Goal: Communication & Community: Answer question/provide support

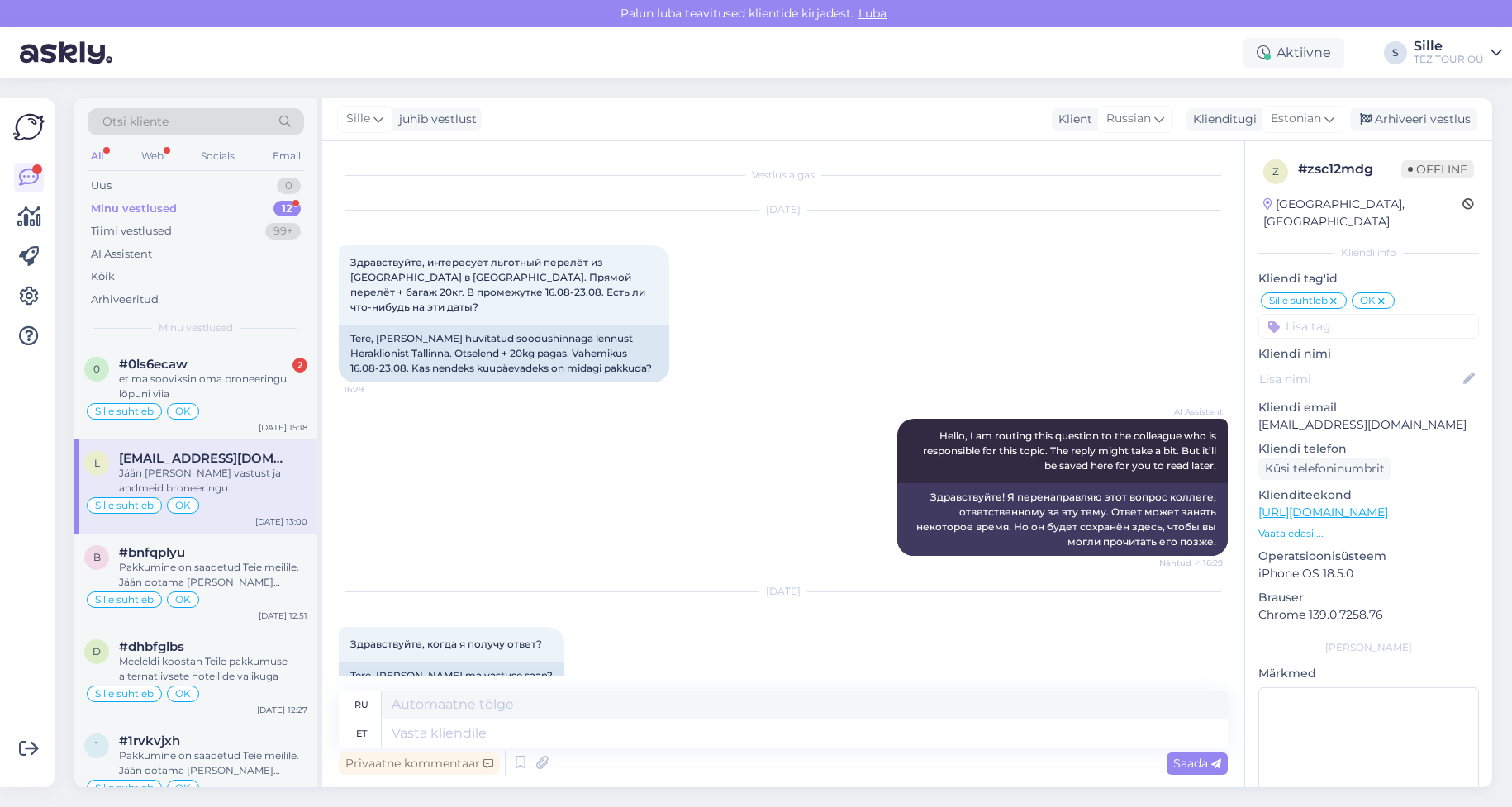
click at [196, 397] on div "et ma sooviksin oma broneeringu lõpuni viia" at bounding box center [214, 387] width 188 height 30
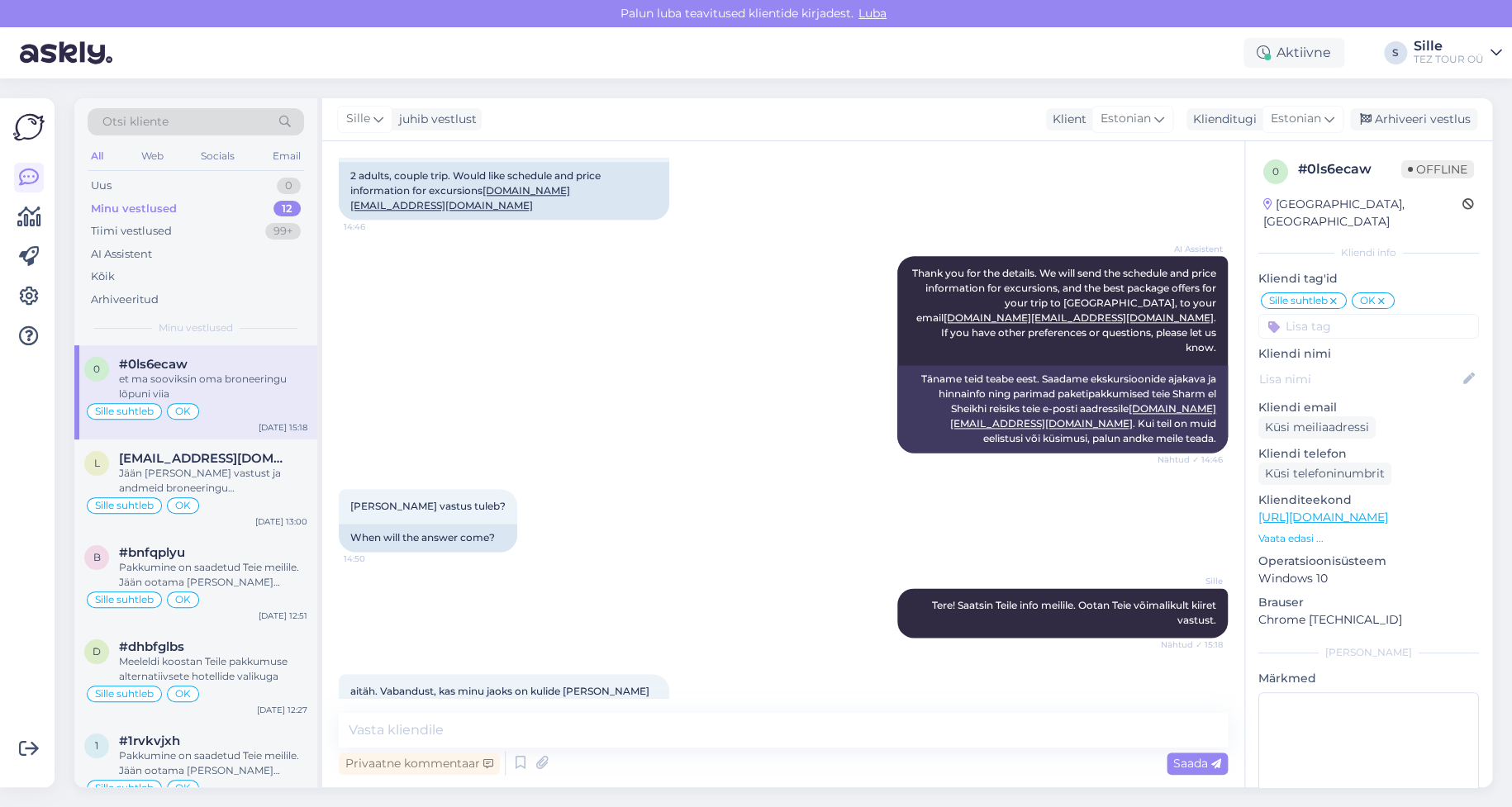
scroll to position [1114, 0]
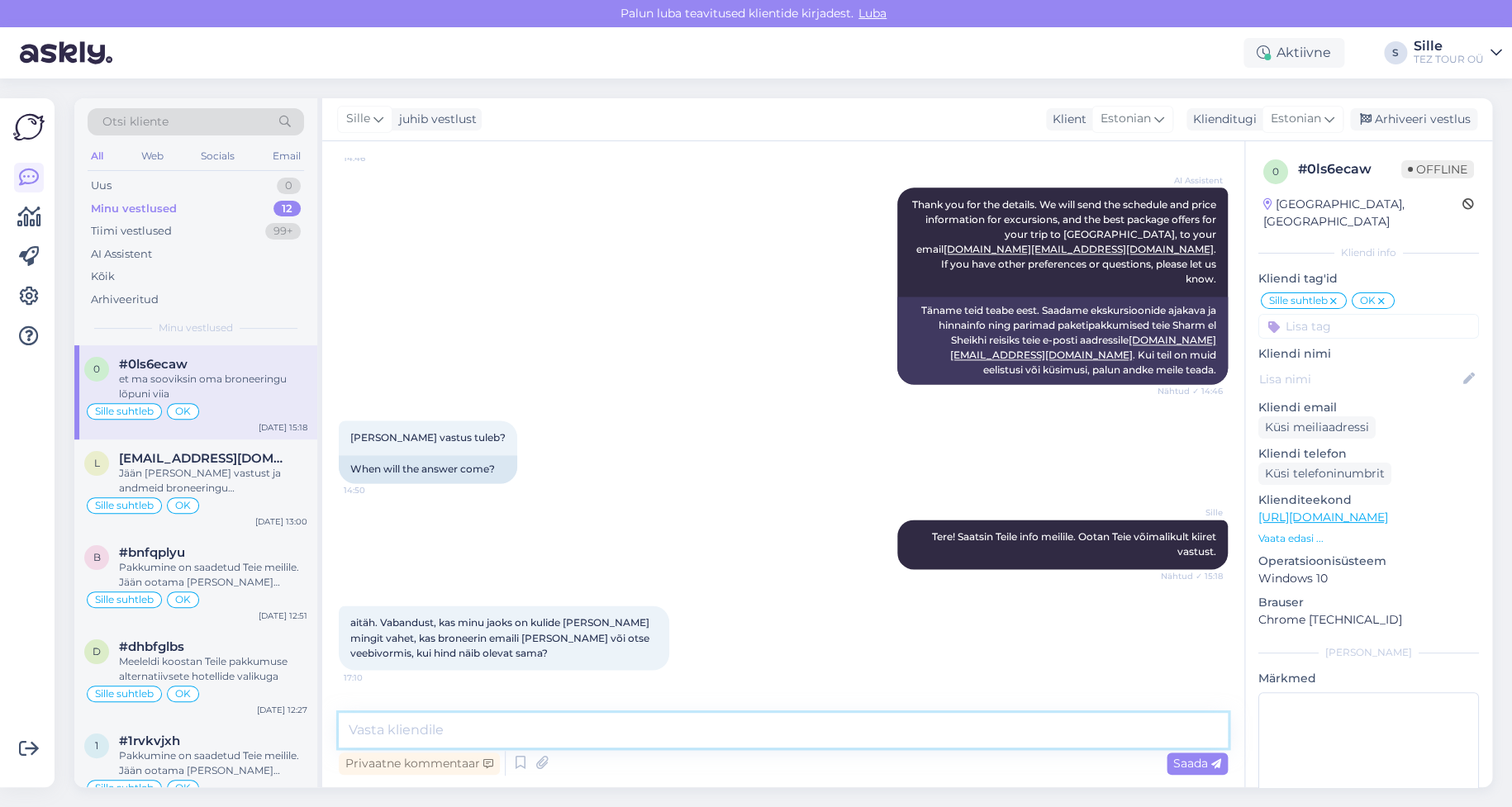
click at [392, 718] on textarea at bounding box center [783, 730] width 889 height 35
type textarea "K"
type textarea "[PERSON_NAME] hea meelega vormistaksin Teile broneeringu"
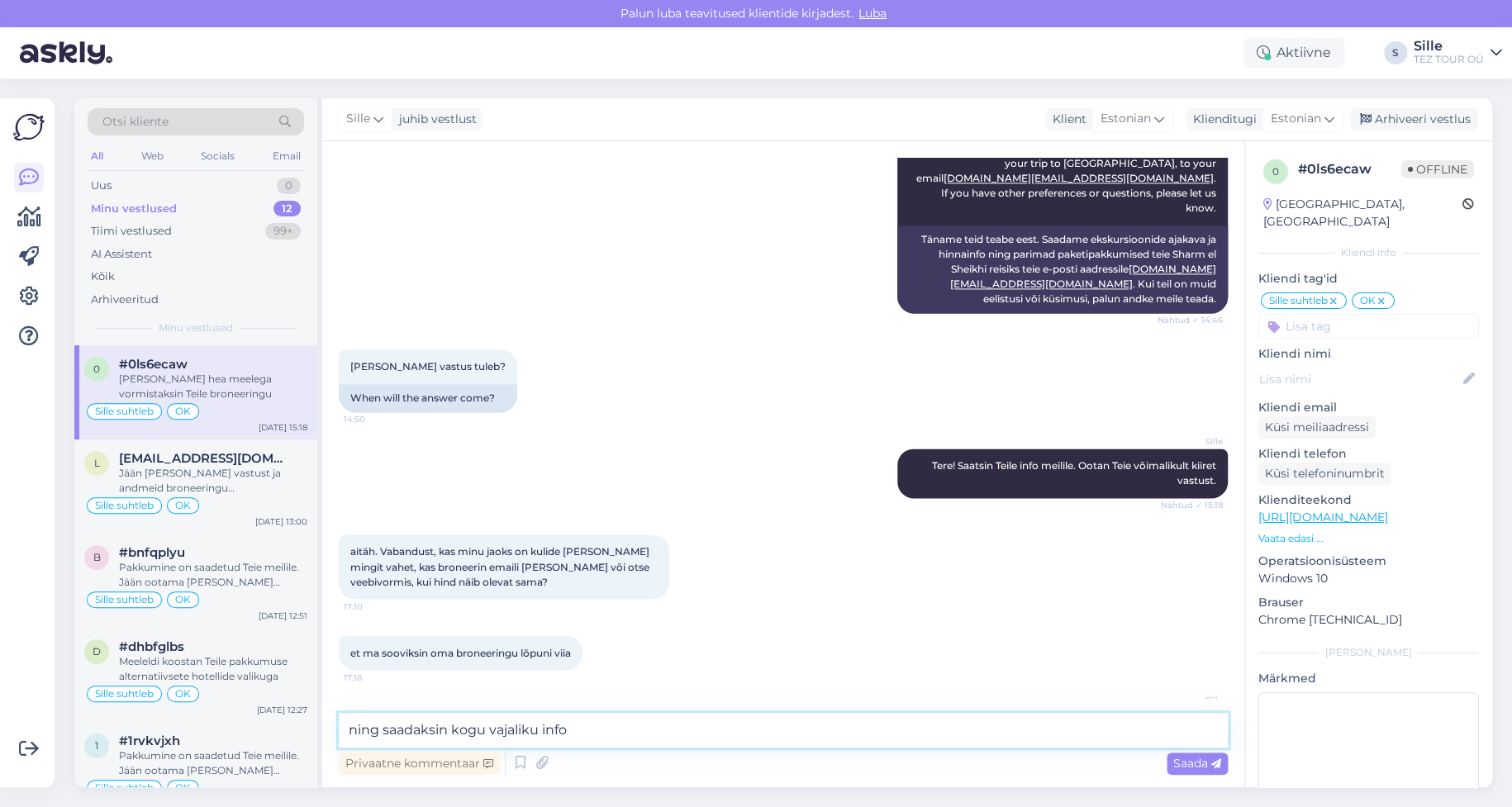
type textarea "ning saadaksin kogu vajaliku info"
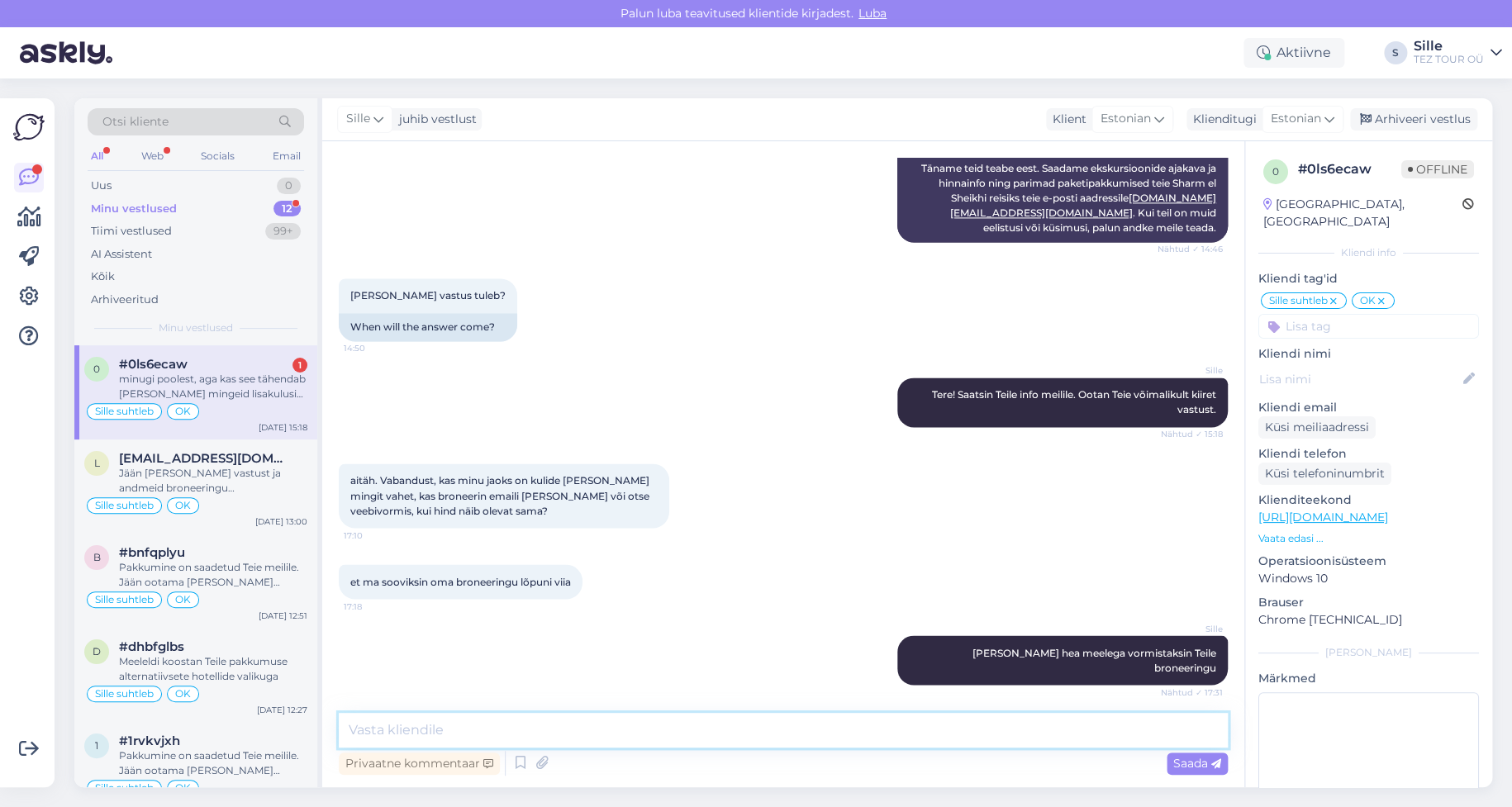
scroll to position [1342, 0]
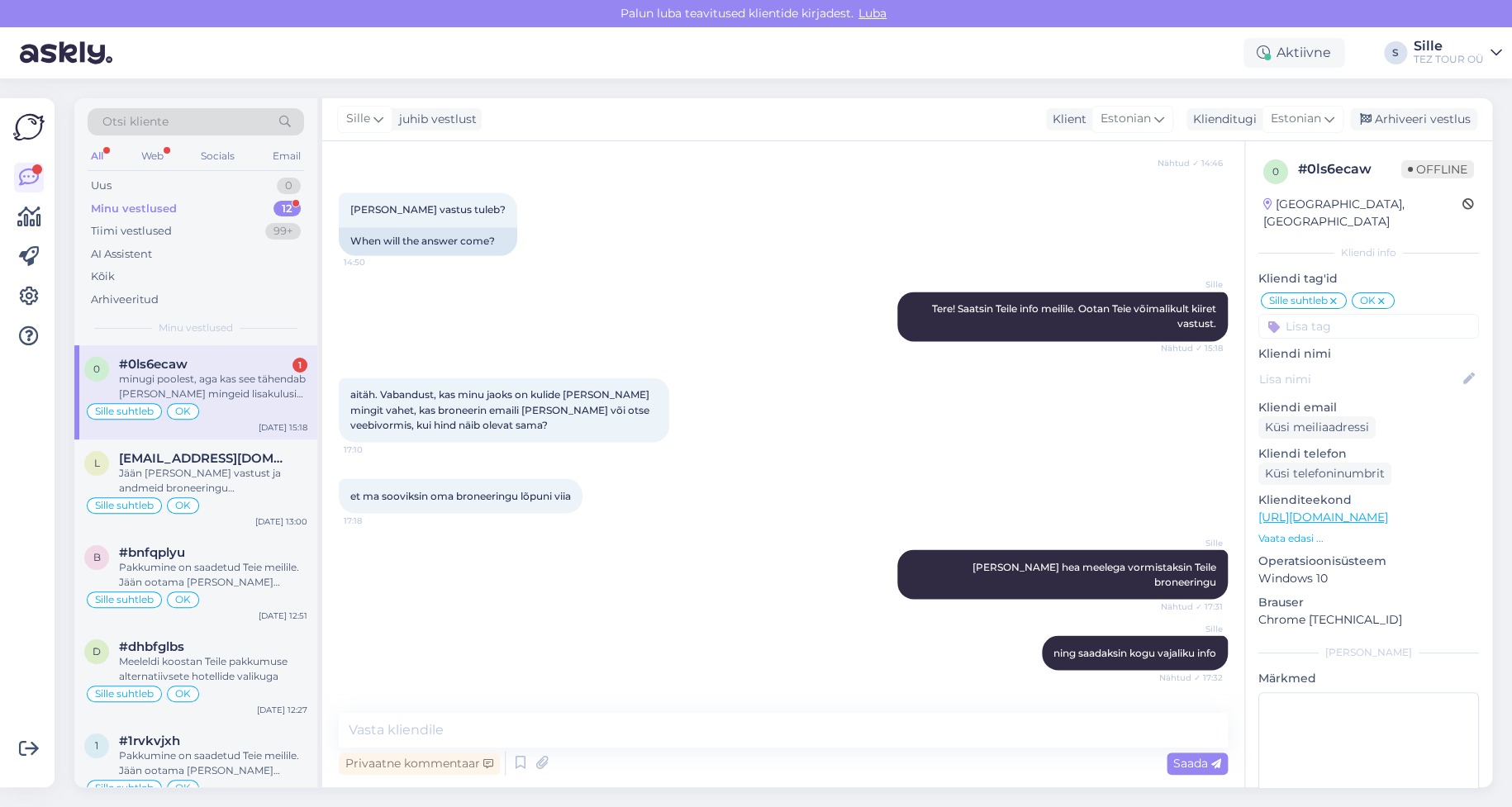
click at [218, 391] on div "minugi poolest, aga kas see tähendab [PERSON_NAME] mingeid lisakulusid , [PERSO…" at bounding box center [214, 387] width 188 height 30
click at [374, 721] on textarea at bounding box center [783, 730] width 889 height 35
type textarea "Absoluutselt mitte"
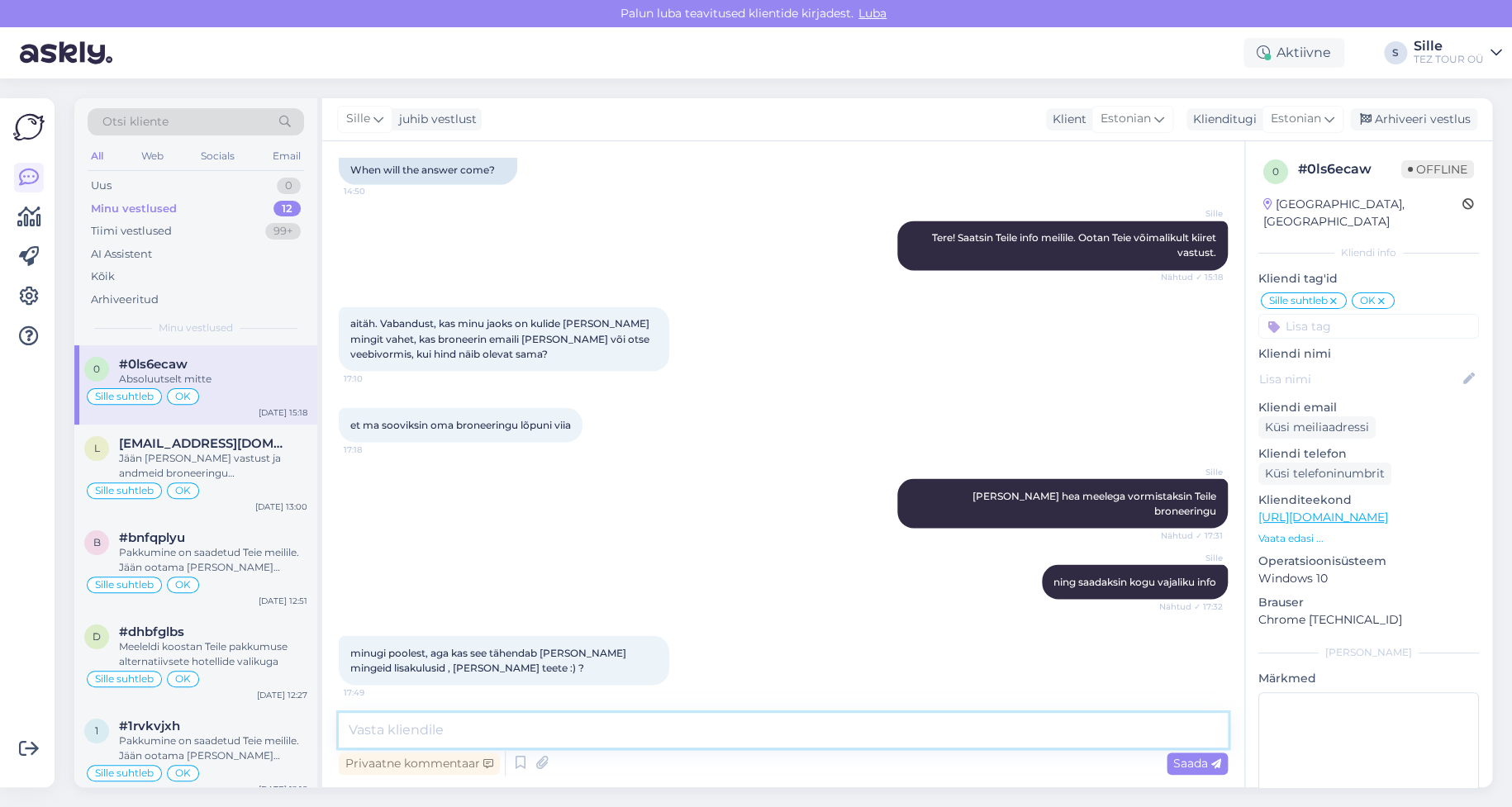
type textarea "M"
drag, startPoint x: 599, startPoint y: 728, endPoint x: 507, endPoint y: 732, distance: 92.1
click at [507, 732] on textarea "Vastupidi ma teen Teile broneeerimise lihtsamaks" at bounding box center [783, 730] width 889 height 35
drag, startPoint x: 606, startPoint y: 729, endPoint x: 316, endPoint y: 732, distance: 290.0
click at [316, 732] on div "Otsi kliente All Web Socials Email Uus 0 Minu vestlused 12 Tiimi vestlused 99+ …" at bounding box center [784, 443] width 1418 height 689
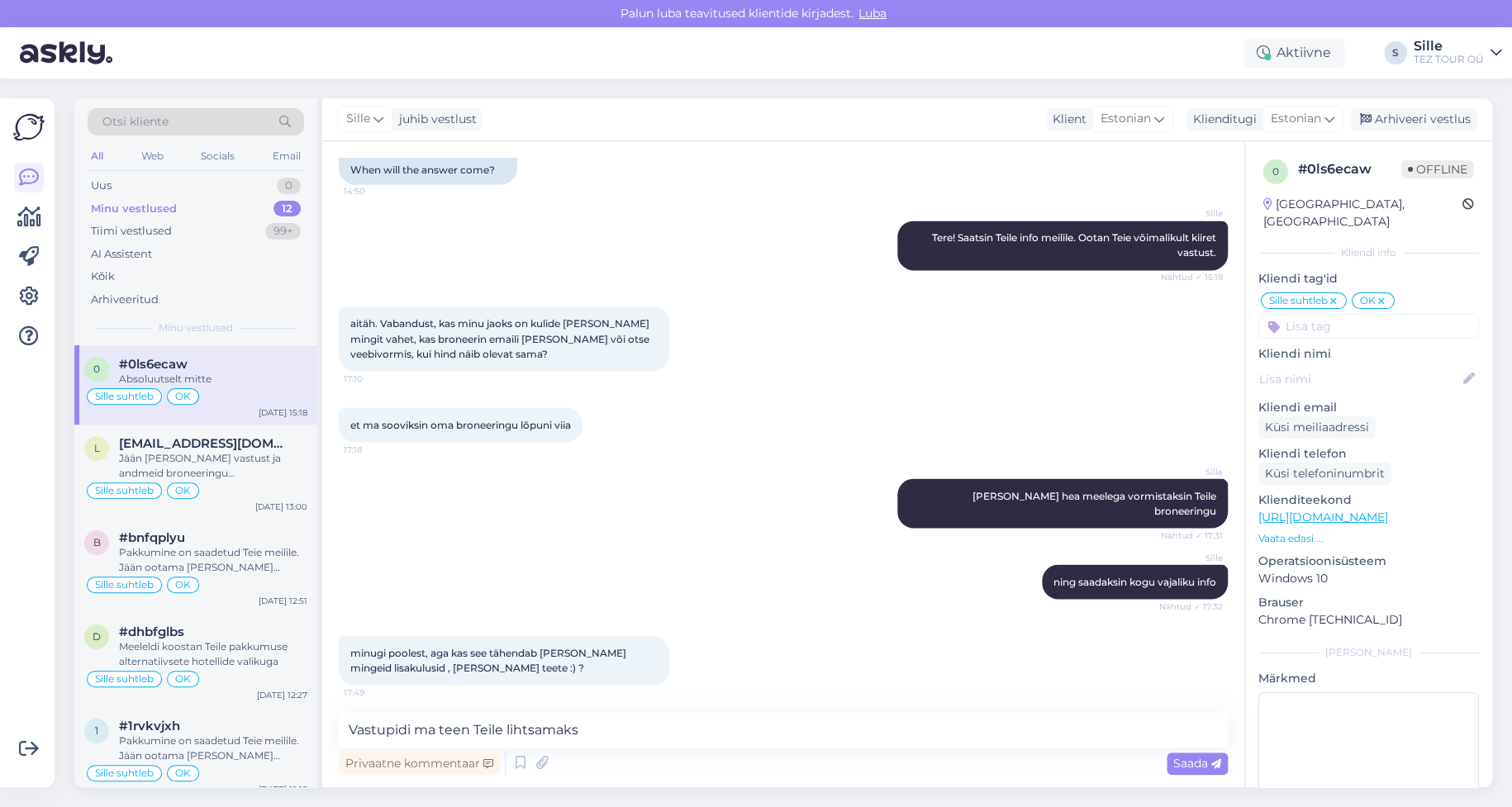
click at [935, 618] on div "minugi poolest, aga kas see tähendab [PERSON_NAME] mingeid lisakulusid , [PERSO…" at bounding box center [783, 660] width 889 height 85
drag, startPoint x: 640, startPoint y: 730, endPoint x: 286, endPoint y: 714, distance: 354.4
click at [286, 714] on div "Otsi kliente All Web Socials Email Uus 0 Minu vestlused 12 Tiimi vestlused 99+ …" at bounding box center [784, 443] width 1418 height 689
type textarea "T"
type textarea "[PERSON_NAME] meeleldi kõige eest"
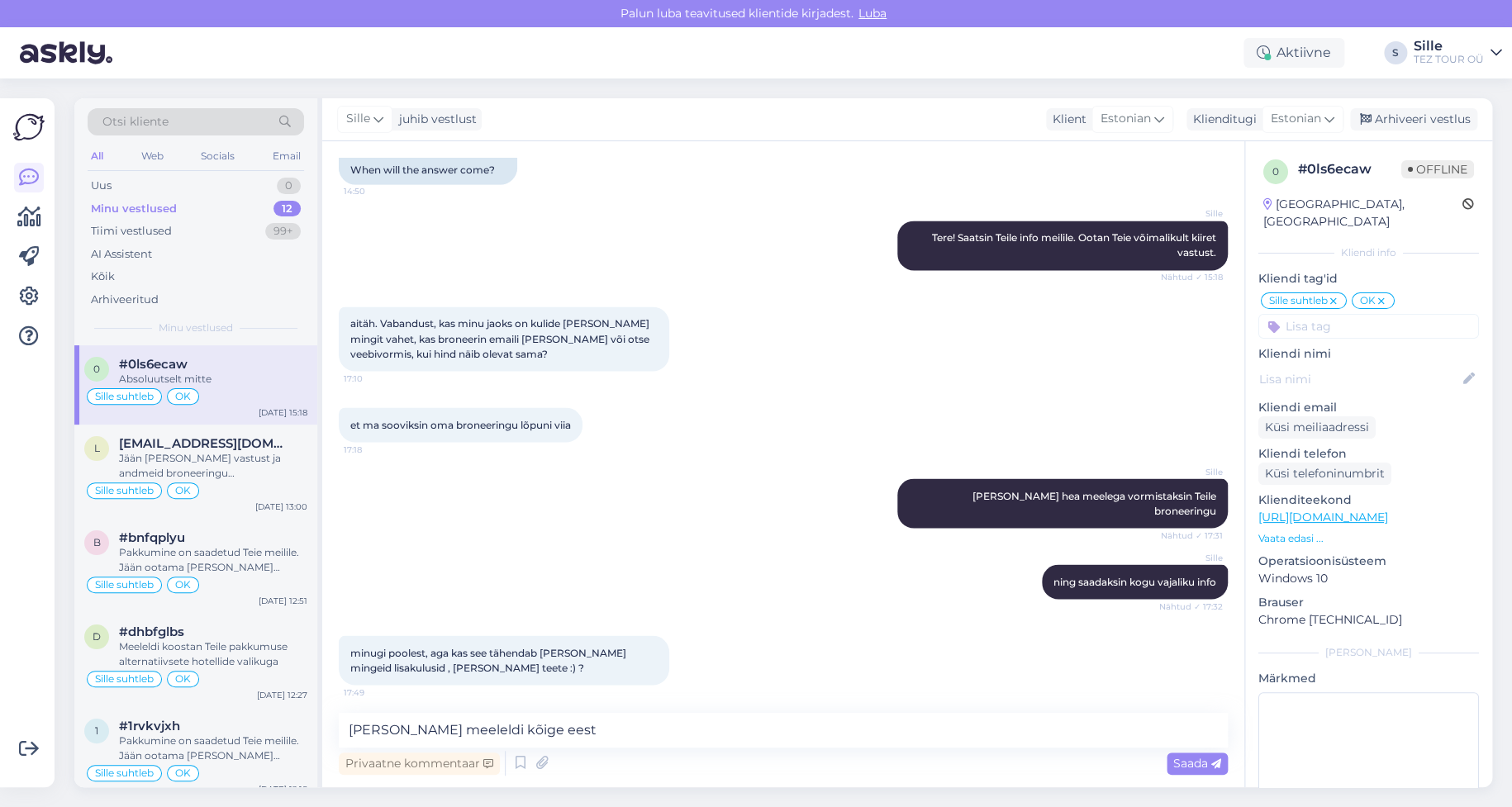
click at [1178, 759] on span "Saada" at bounding box center [1196, 762] width 48 height 15
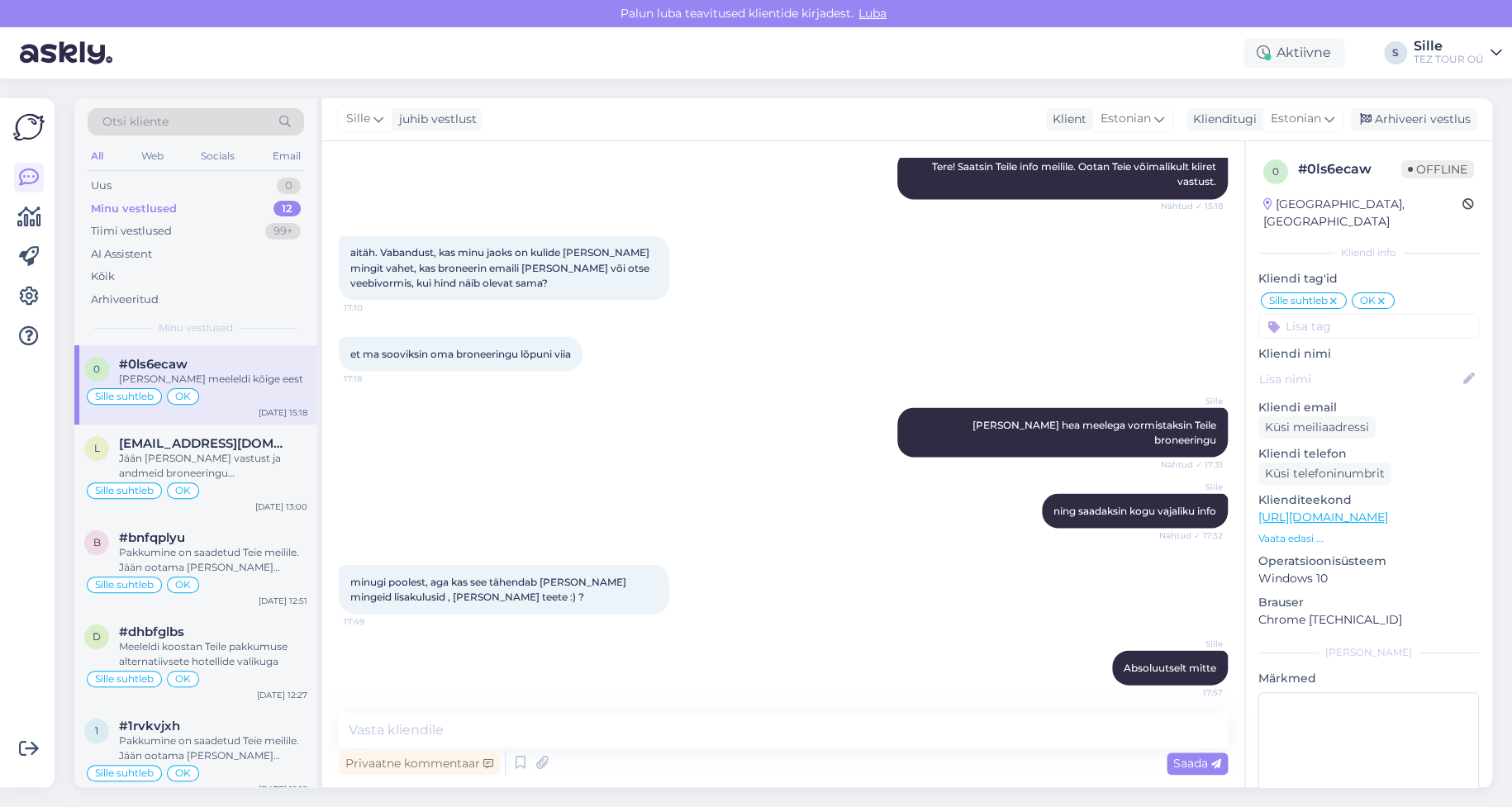
click at [379, 698] on div "Vestlus algas [DATE] Tere![PERSON_NAME] huvitatud läbi tez touri tellima paketi…" at bounding box center [783, 463] width 922 height 646
click at [390, 733] on textarea at bounding box center [783, 730] width 889 height 35
click at [460, 723] on textarea at bounding box center [783, 730] width 889 height 35
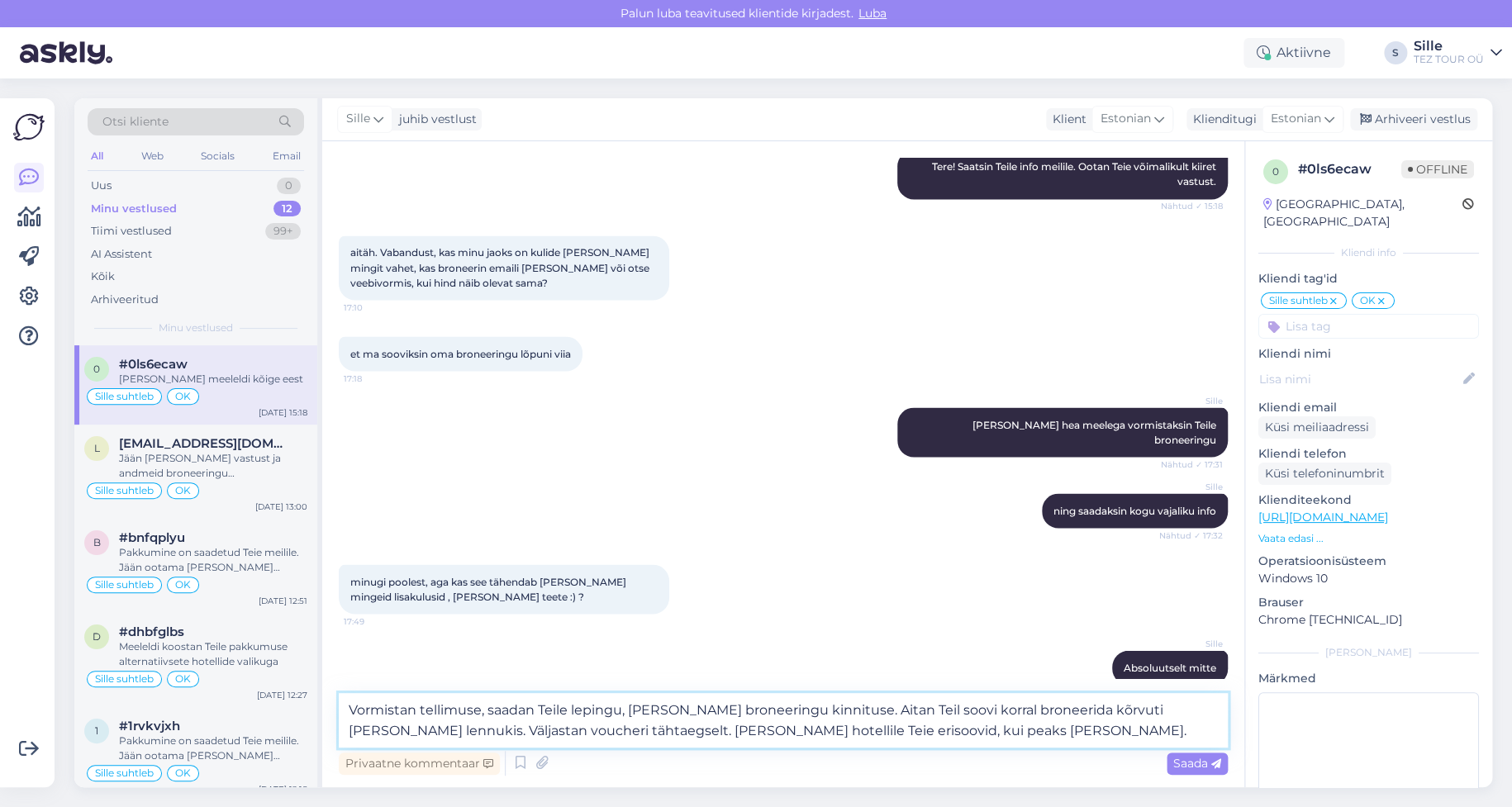
type textarea "Vormistan tellimuse, saadan Teile lepingu, [PERSON_NAME] broneeringu kinnituse.…"
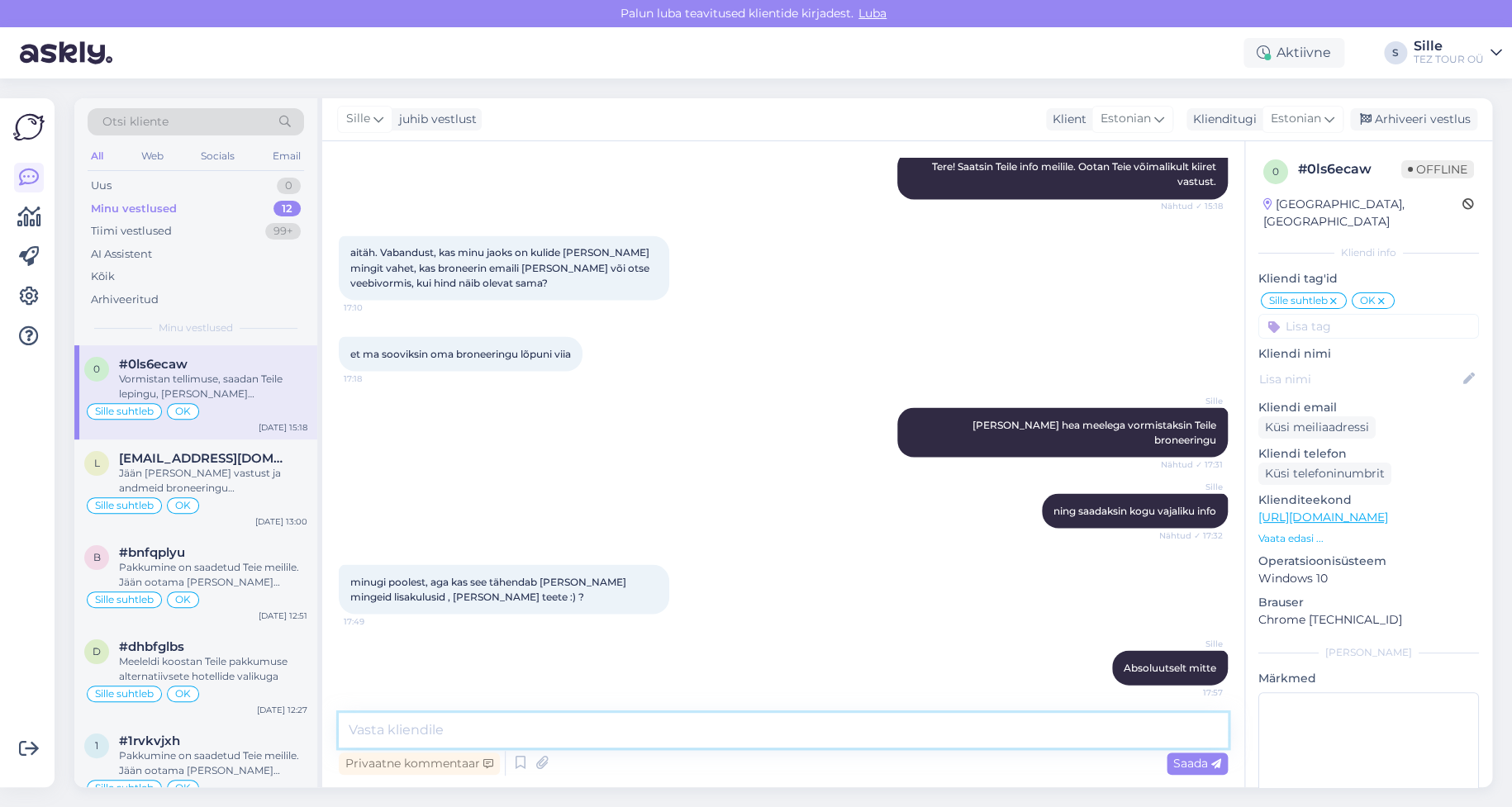
scroll to position [1599, 0]
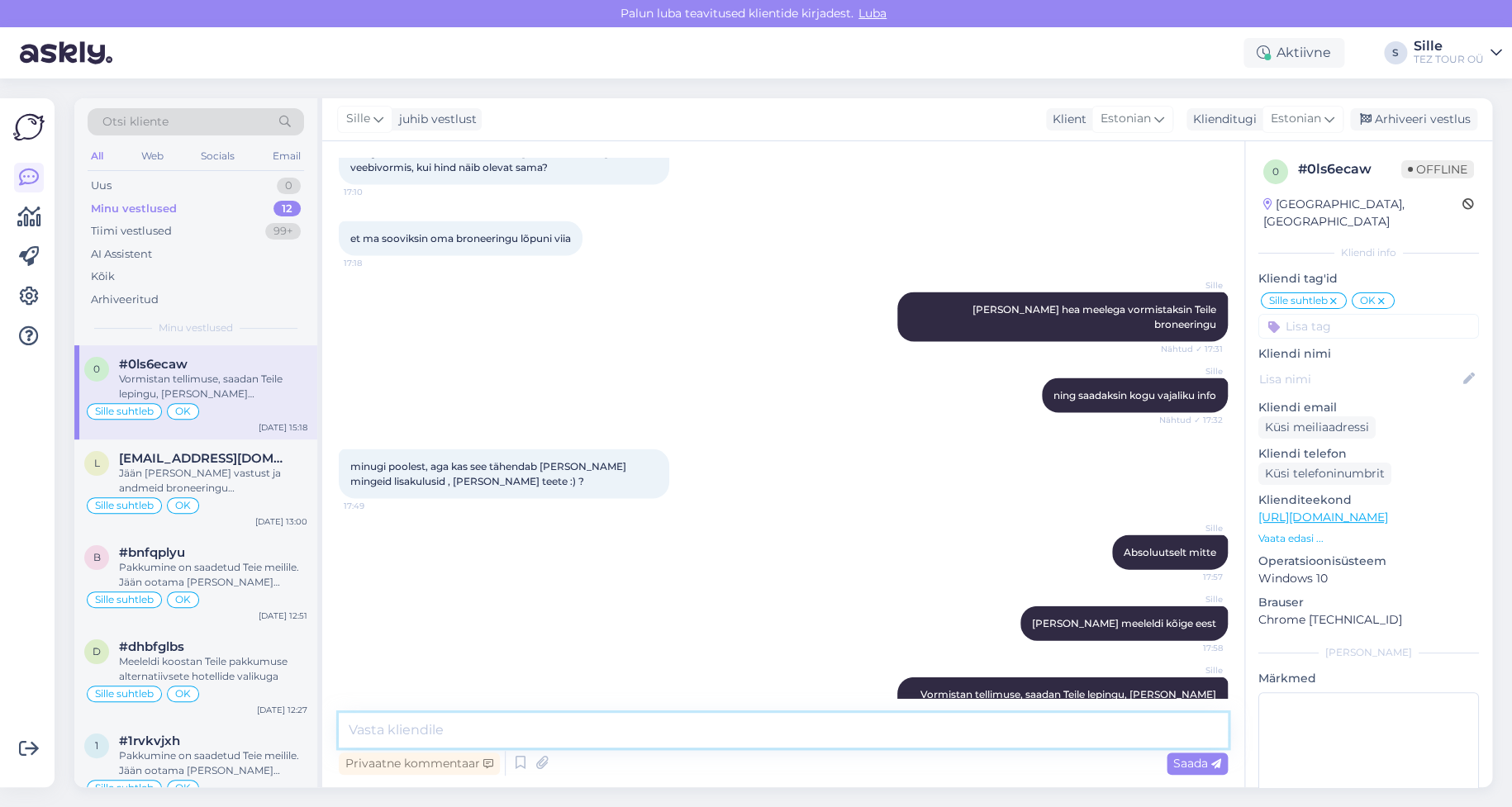
click at [359, 729] on textarea at bounding box center [783, 730] width 889 height 35
click at [202, 413] on div "Sille suhtleb OK" at bounding box center [196, 411] width 223 height 19
click at [442, 732] on textarea at bounding box center [783, 730] width 889 height 35
click at [394, 723] on textarea at bounding box center [783, 730] width 889 height 35
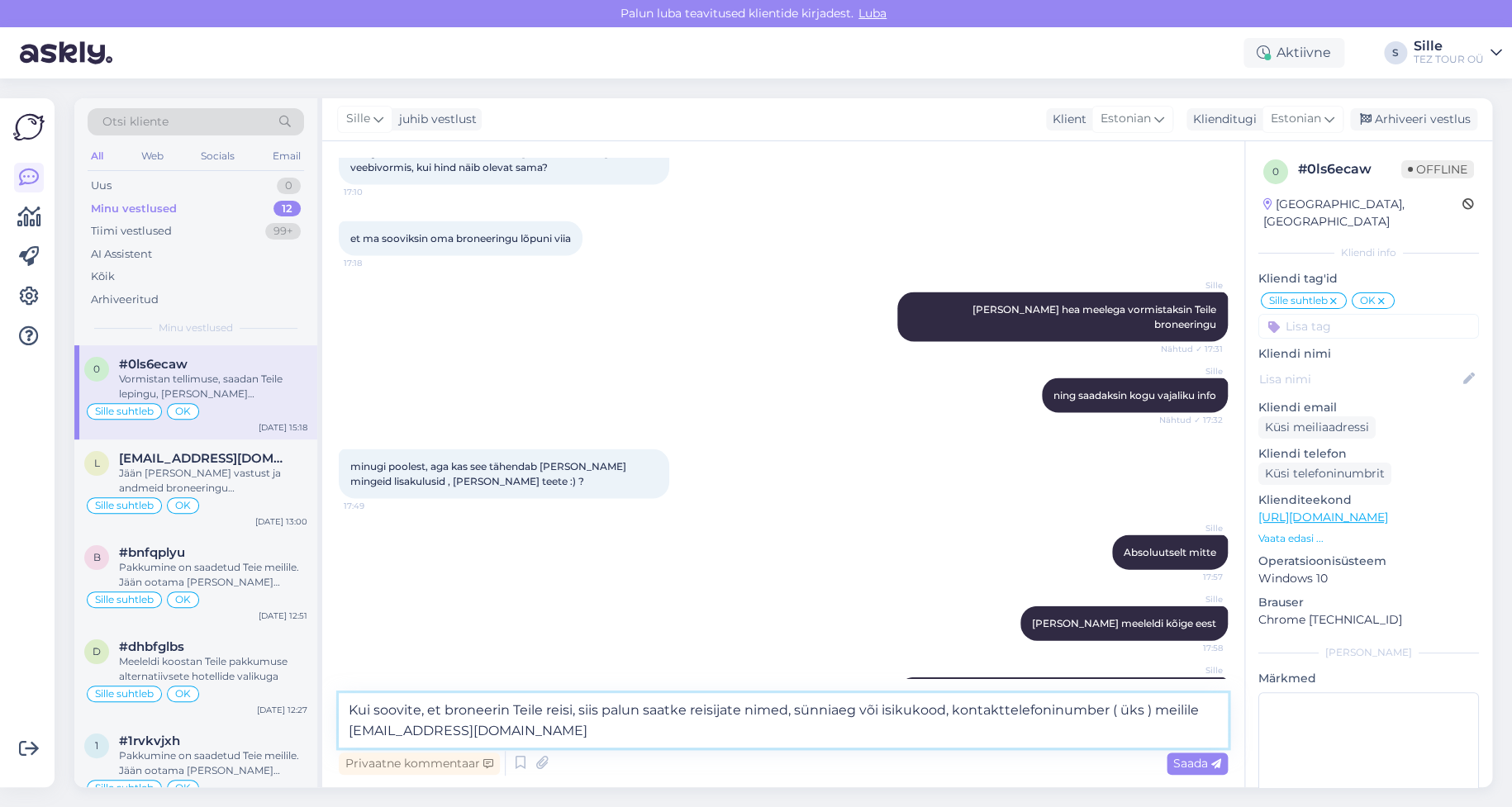
type textarea "Kui soovite, et broneerin Teile reisi, siis palun saatke reisijate nimed, sünni…"
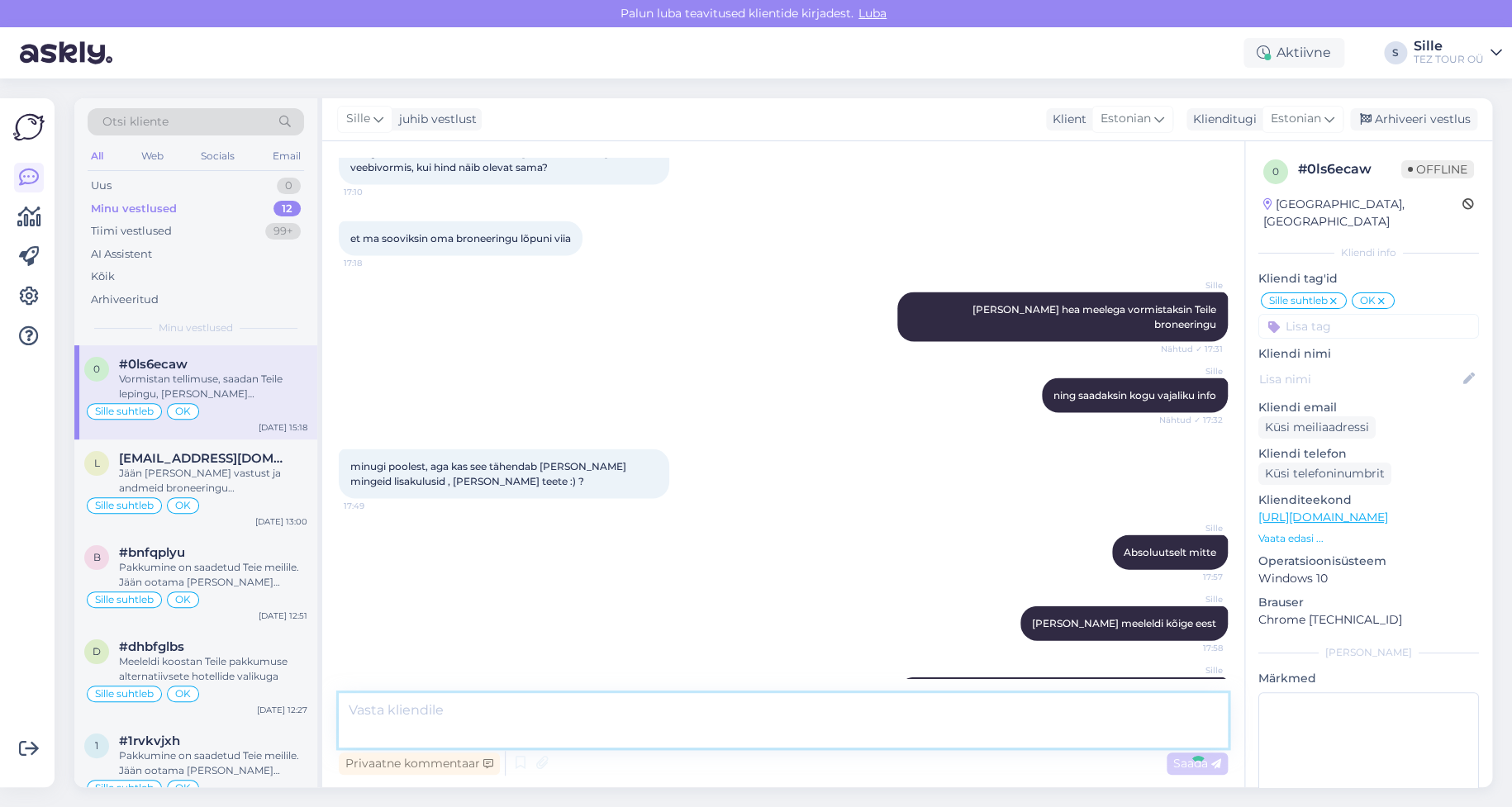
scroll to position [1700, 0]
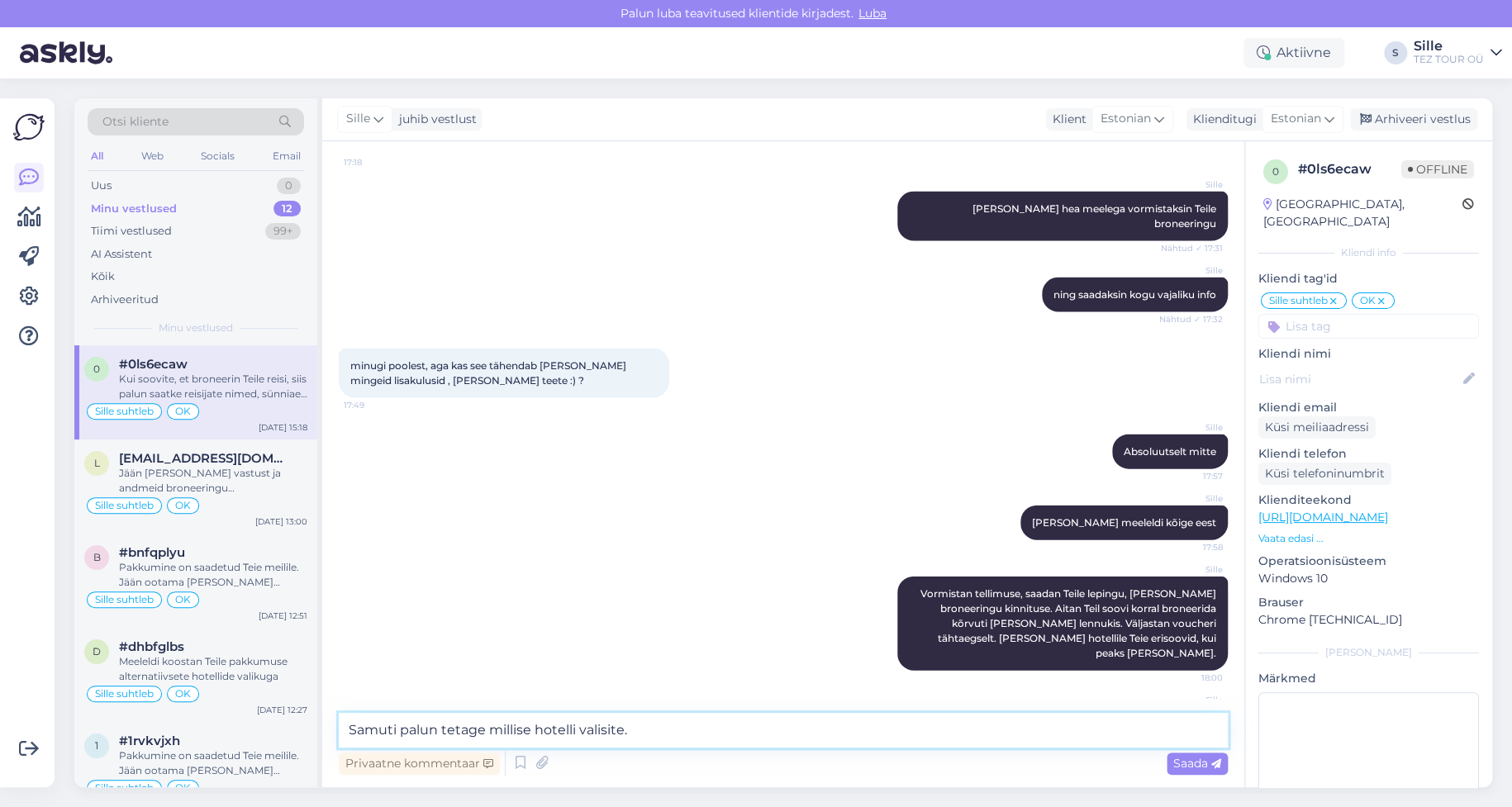
type textarea "Samuti palun tetage millise hotelli valisite."
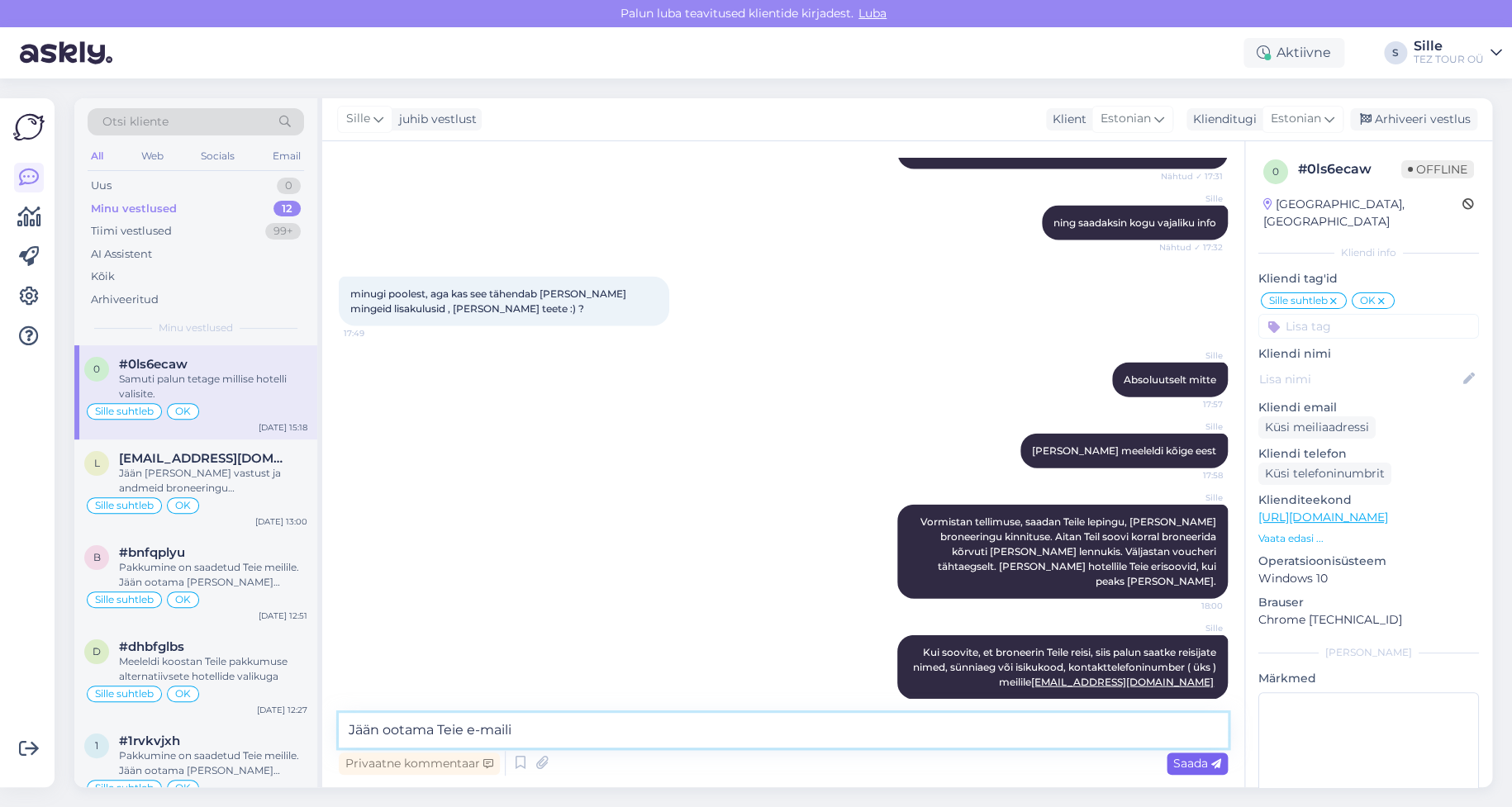
type textarea "Jään ootama Teie e-maili"
click at [1188, 761] on span "Saada" at bounding box center [1196, 762] width 48 height 15
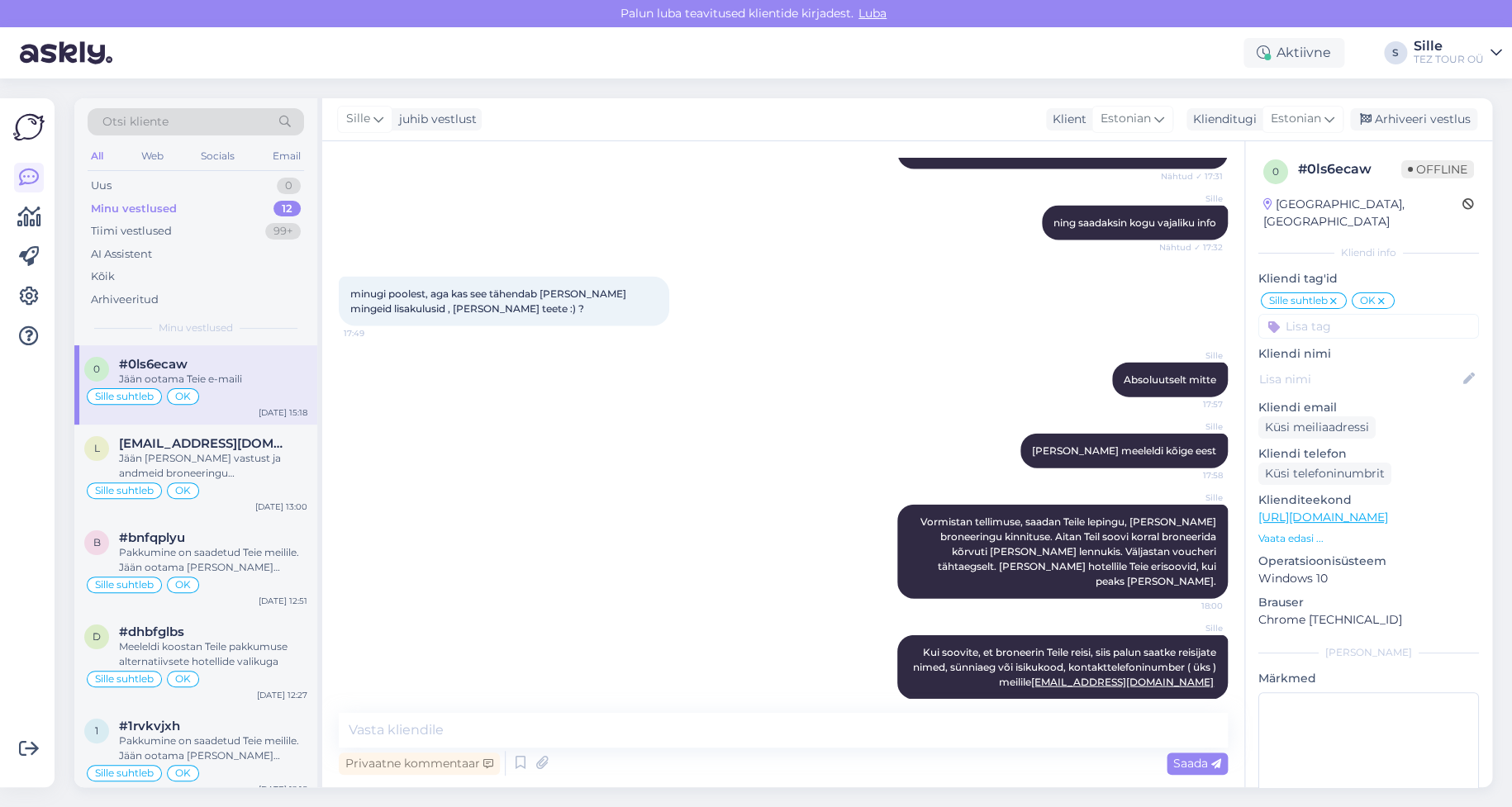
scroll to position [1842, 0]
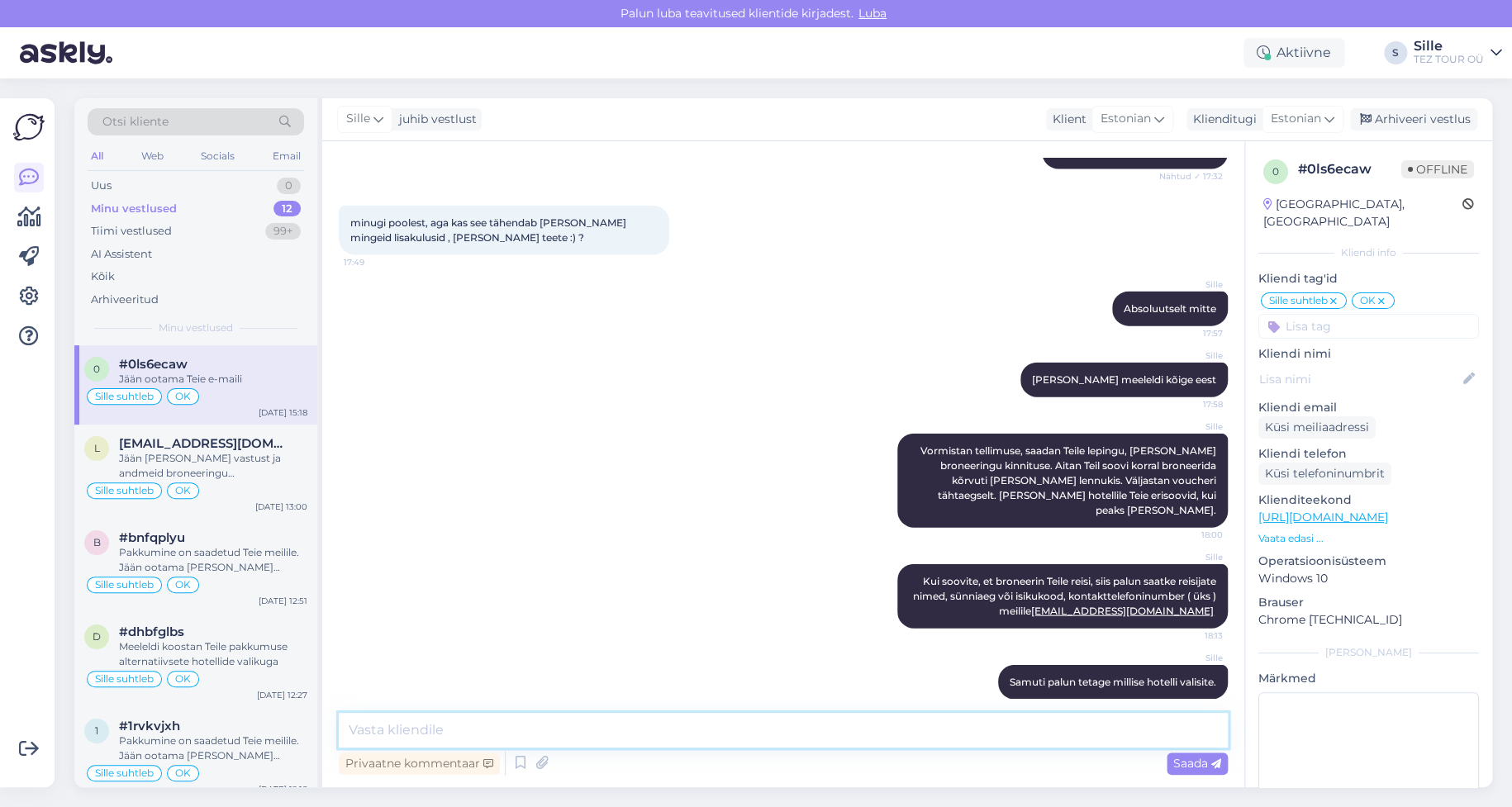
click at [456, 727] on textarea at bounding box center [783, 730] width 889 height 35
click at [368, 723] on textarea at bounding box center [783, 730] width 889 height 35
